Goal: Information Seeking & Learning: Learn about a topic

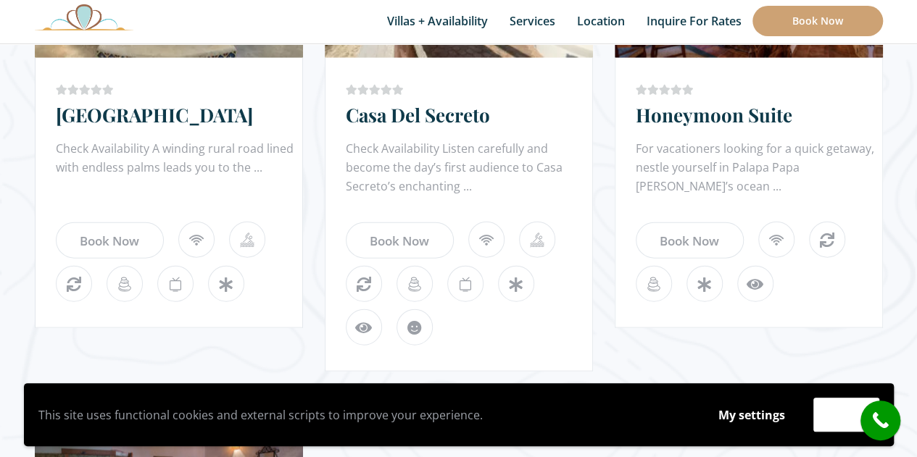
scroll to position [1469, 0]
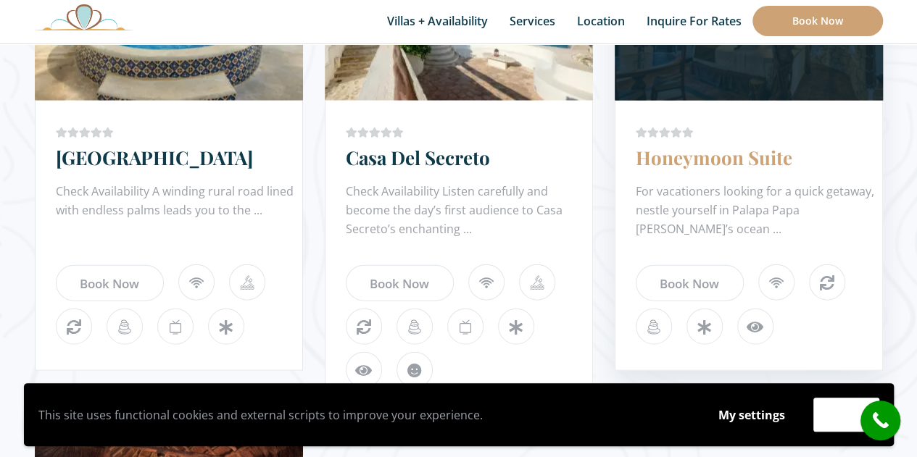
click at [716, 160] on link "Honeymoon Suite" at bounding box center [714, 157] width 157 height 25
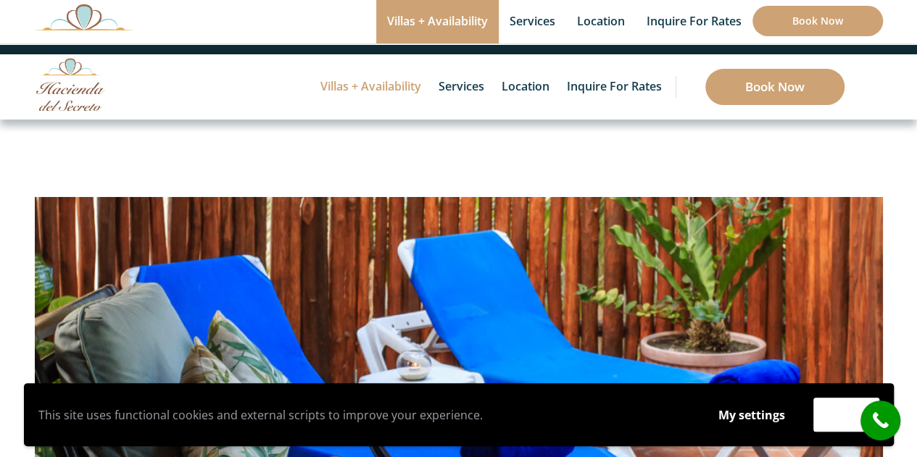
scroll to position [184, 0]
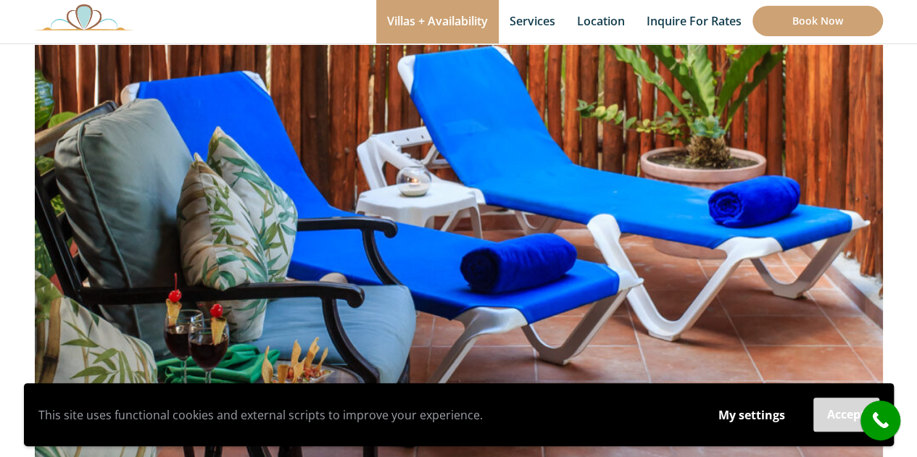
click at [845, 420] on button "Accept" at bounding box center [846, 415] width 66 height 34
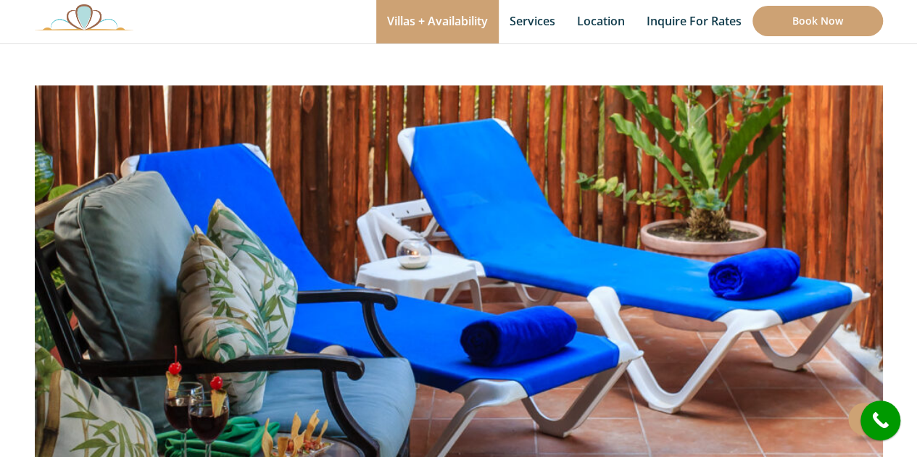
scroll to position [111, 0]
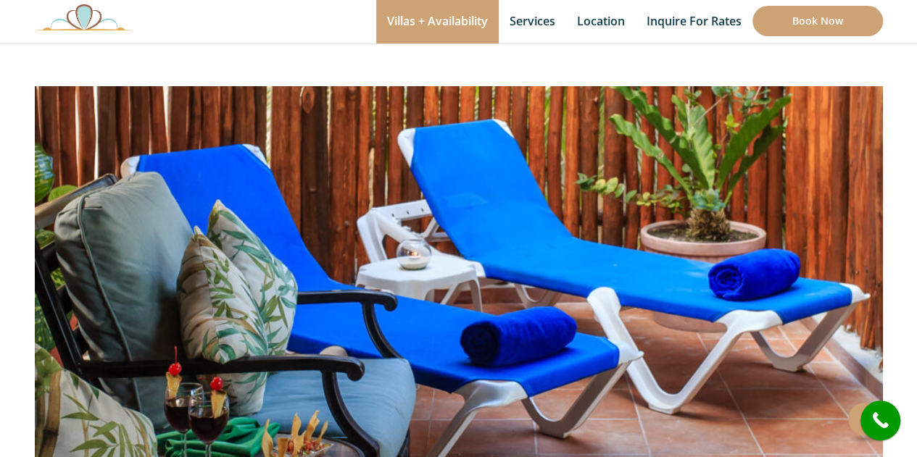
click at [715, 292] on img at bounding box center [459, 256] width 848 height 565
